Goal: Navigation & Orientation: Find specific page/section

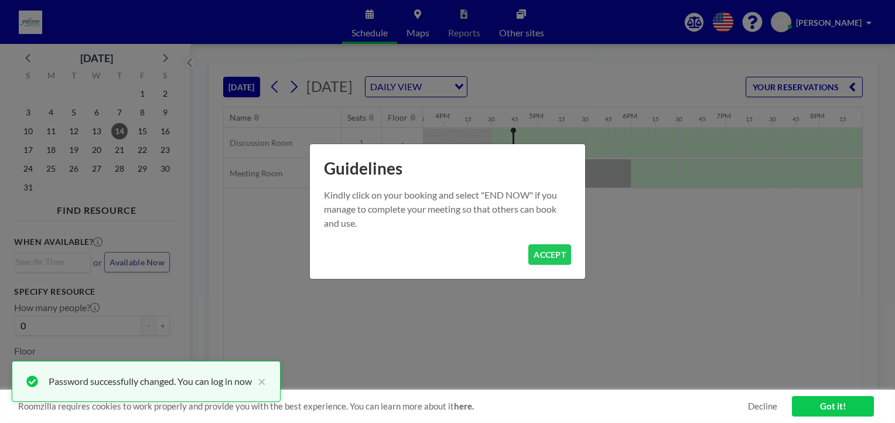
scroll to position [0, 1524]
click at [566, 254] on button "ACCEPT" at bounding box center [550, 254] width 43 height 21
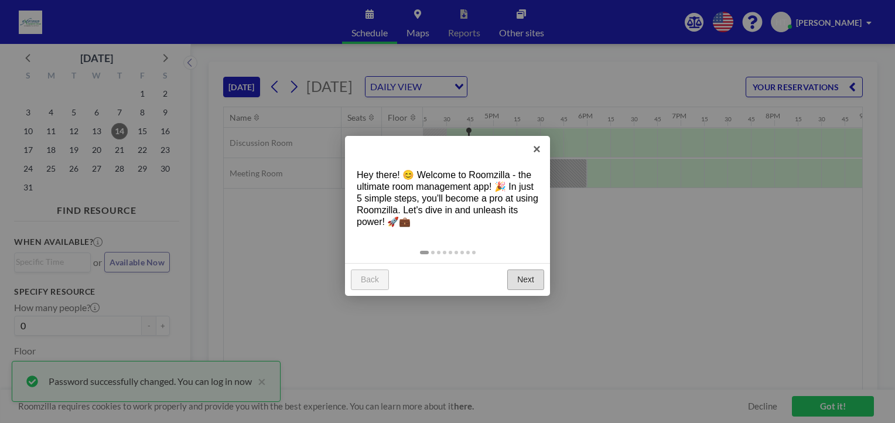
click at [532, 274] on link "Next" at bounding box center [526, 280] width 37 height 21
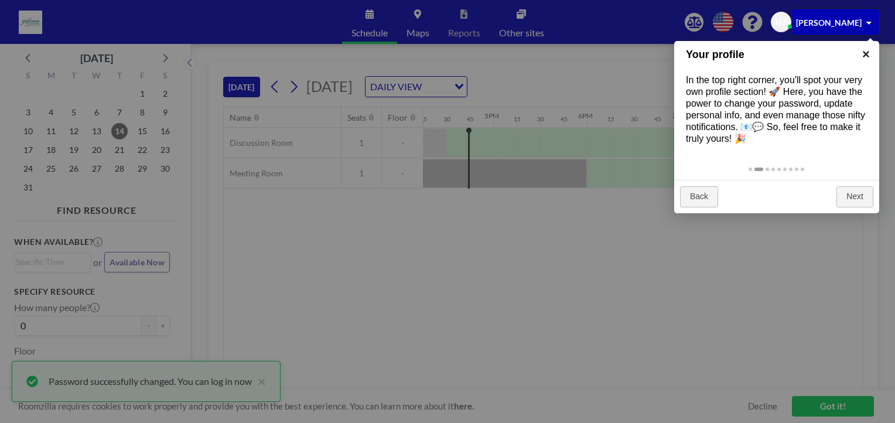
click at [862, 56] on link "×" at bounding box center [866, 54] width 26 height 26
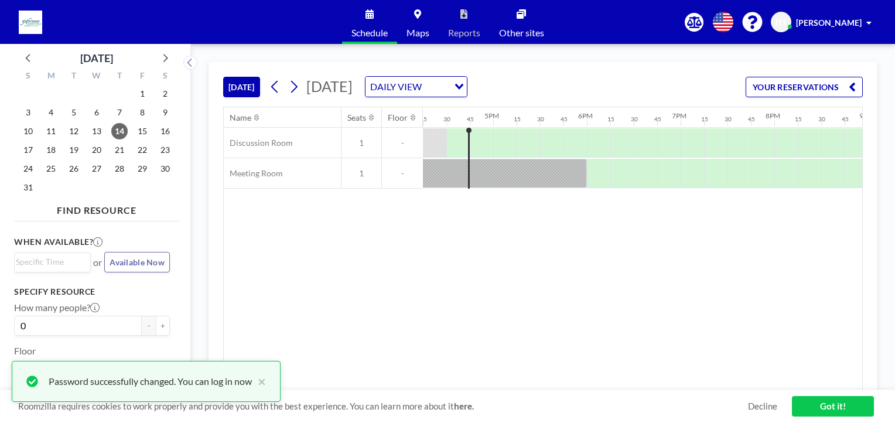
click at [268, 380] on div "Password successfully changed. You can log in now ×" at bounding box center [146, 381] width 269 height 41
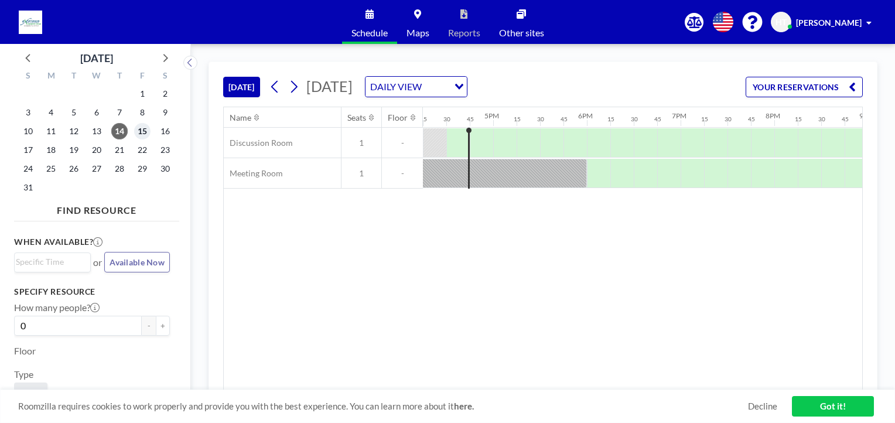
click at [144, 134] on span "15" at bounding box center [142, 131] width 16 height 16
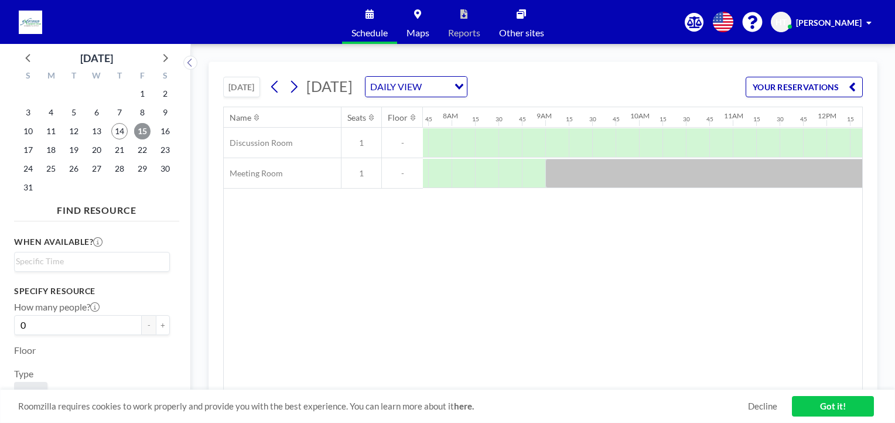
scroll to position [0, 727]
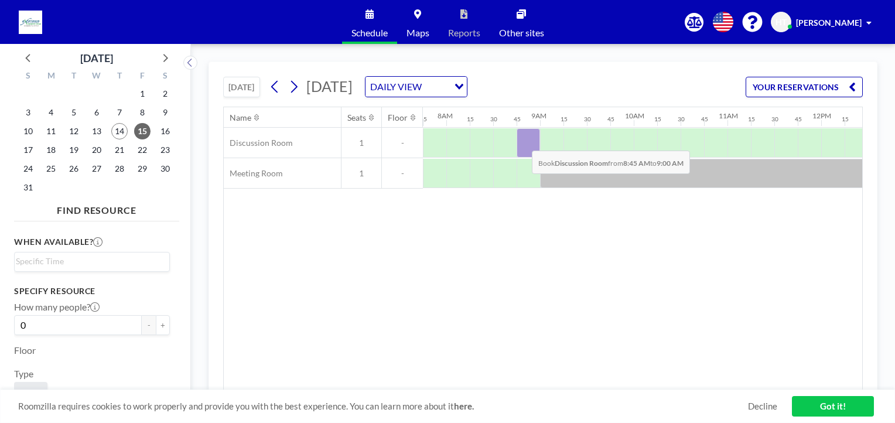
click at [523, 141] on div at bounding box center [528, 142] width 23 height 29
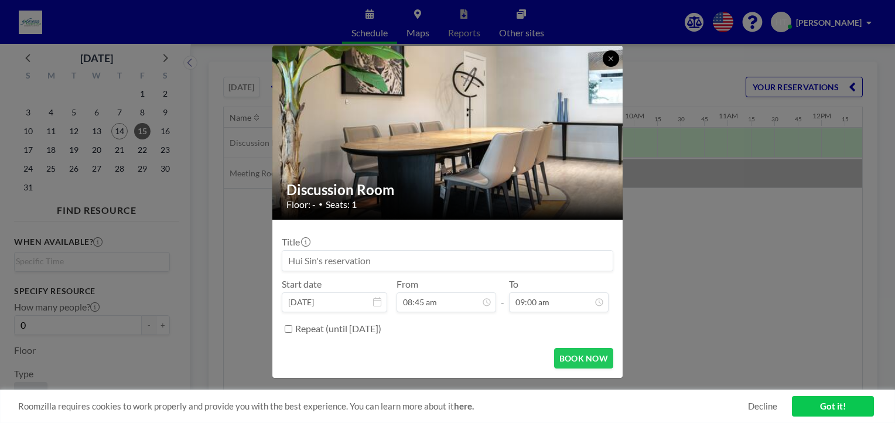
click at [612, 57] on icon at bounding box center [611, 58] width 7 height 7
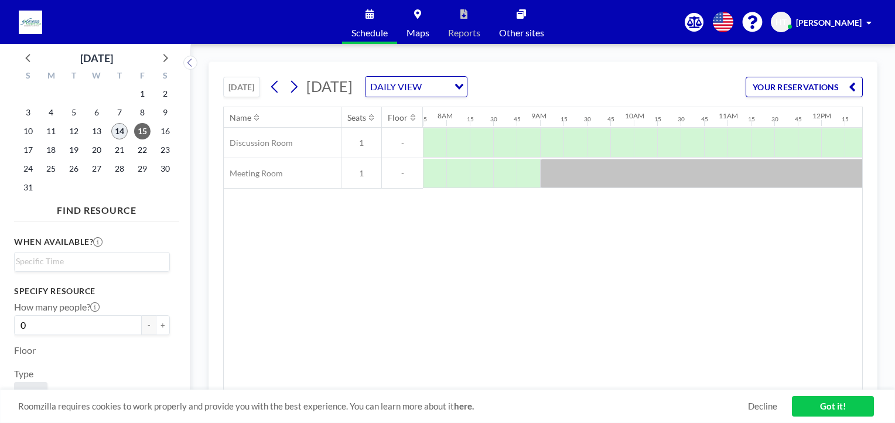
click at [123, 134] on span "14" at bounding box center [119, 131] width 16 height 16
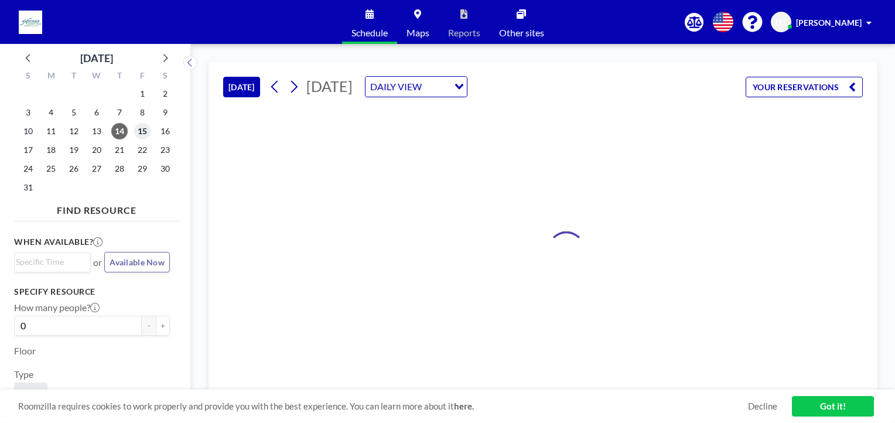
click at [138, 132] on span "15" at bounding box center [142, 131] width 16 height 16
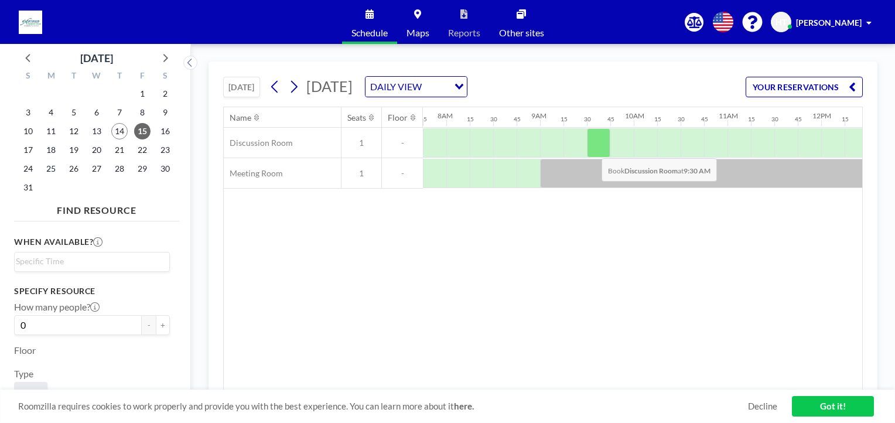
click at [592, 149] on div at bounding box center [598, 142] width 23 height 29
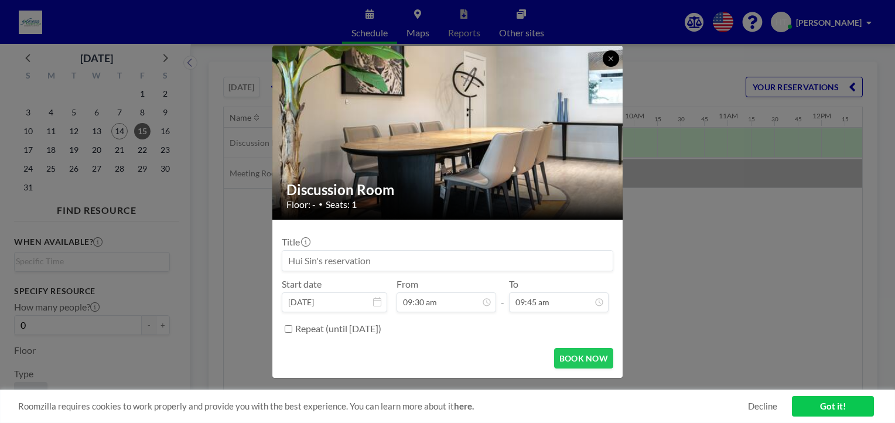
click at [610, 63] on button at bounding box center [611, 58] width 16 height 16
